Goal: Find specific page/section: Find specific page/section

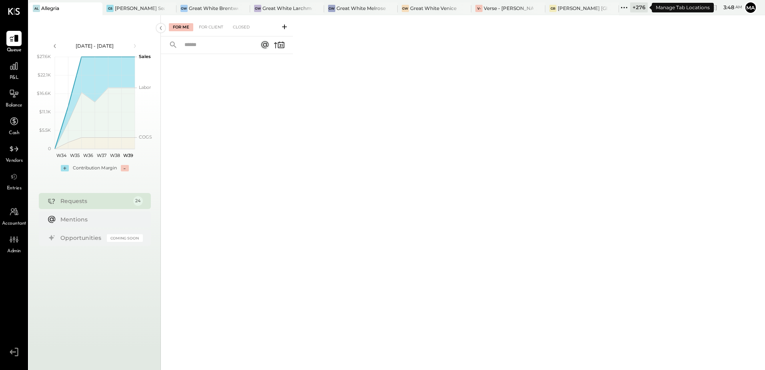
drag, startPoint x: 643, startPoint y: 5, endPoint x: 643, endPoint y: 12, distance: 6.8
click at [643, 5] on div "+ 276" at bounding box center [639, 7] width 18 height 10
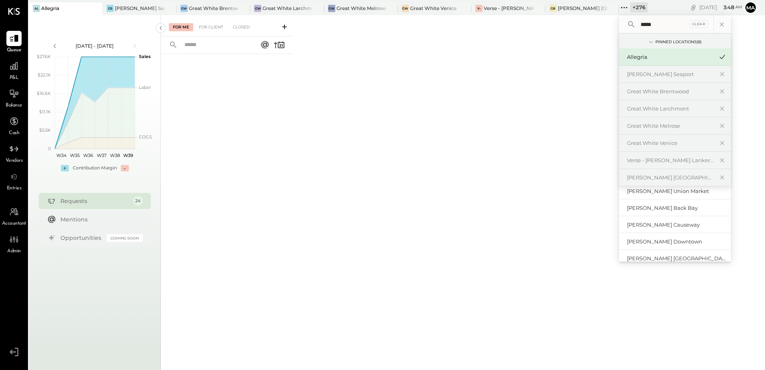
scroll to position [35, 0]
type input "*****"
click at [651, 234] on div "[PERSON_NAME] Downtown" at bounding box center [675, 230] width 112 height 17
click at [649, 229] on div "[PERSON_NAME] Downtown" at bounding box center [670, 230] width 86 height 8
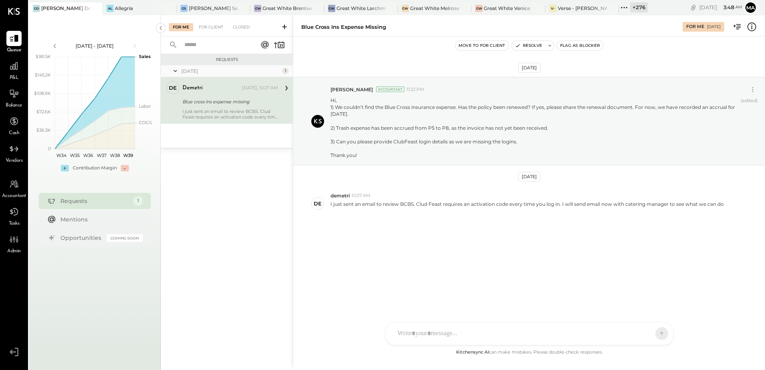
click at [397, 247] on div "[DATE] [PERSON_NAME] Accountant 11:22 PM Hi, 1) We couldn’t find the Blue Cross…" at bounding box center [529, 168] width 472 height 224
click at [216, 102] on div "Blue cross Ins expense missing" at bounding box center [228, 102] width 93 height 8
click at [381, 250] on div "[DATE] [PERSON_NAME] Accountant 11:22 PM Hi, 1) We couldn’t find the Blue Cross…" at bounding box center [529, 168] width 472 height 224
click at [216, 11] on div "[PERSON_NAME] Seaport" at bounding box center [213, 8] width 49 height 7
